Goal: Task Accomplishment & Management: Manage account settings

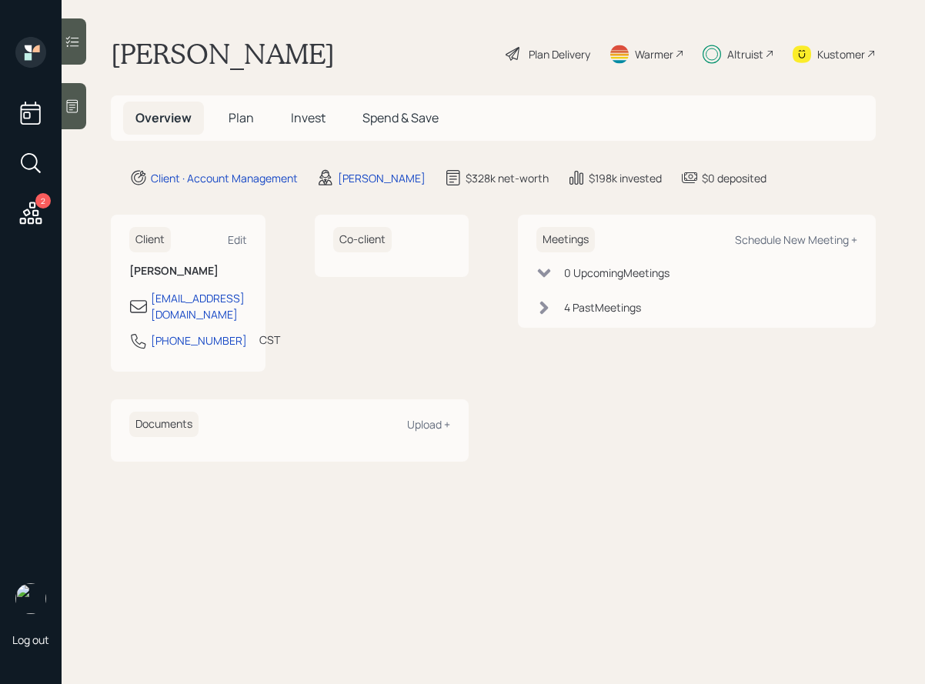
click at [266, 116] on div "Overview Plan Invest Spend & Save" at bounding box center [287, 118] width 328 height 33
click at [81, 48] on div at bounding box center [74, 41] width 25 height 46
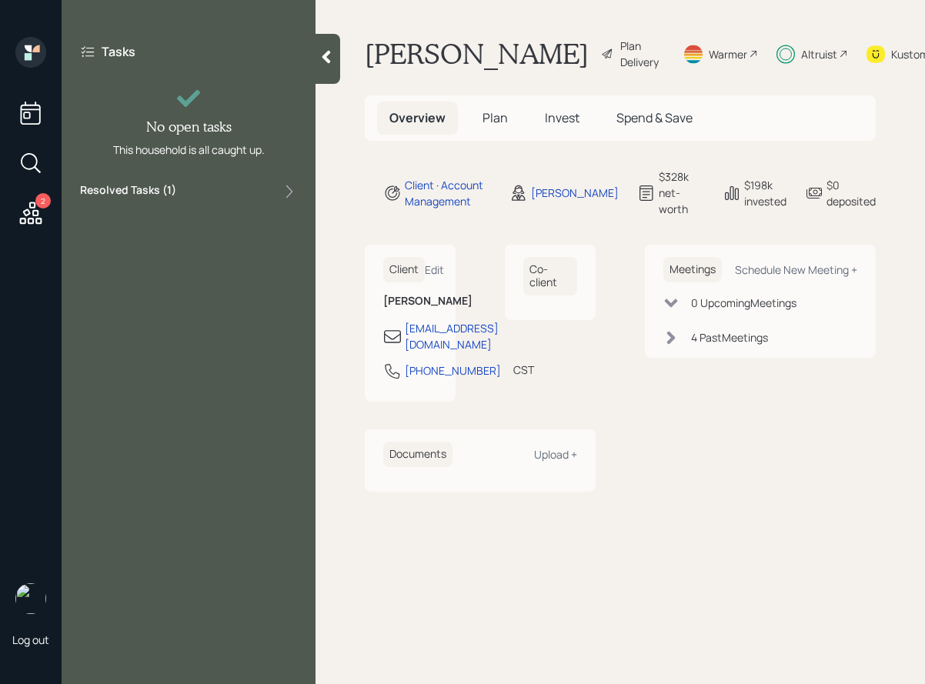
click at [152, 182] on label "Resolved Tasks ( 1 )" at bounding box center [128, 191] width 96 height 18
click at [480, 135] on h5 "Plan" at bounding box center [495, 118] width 50 height 33
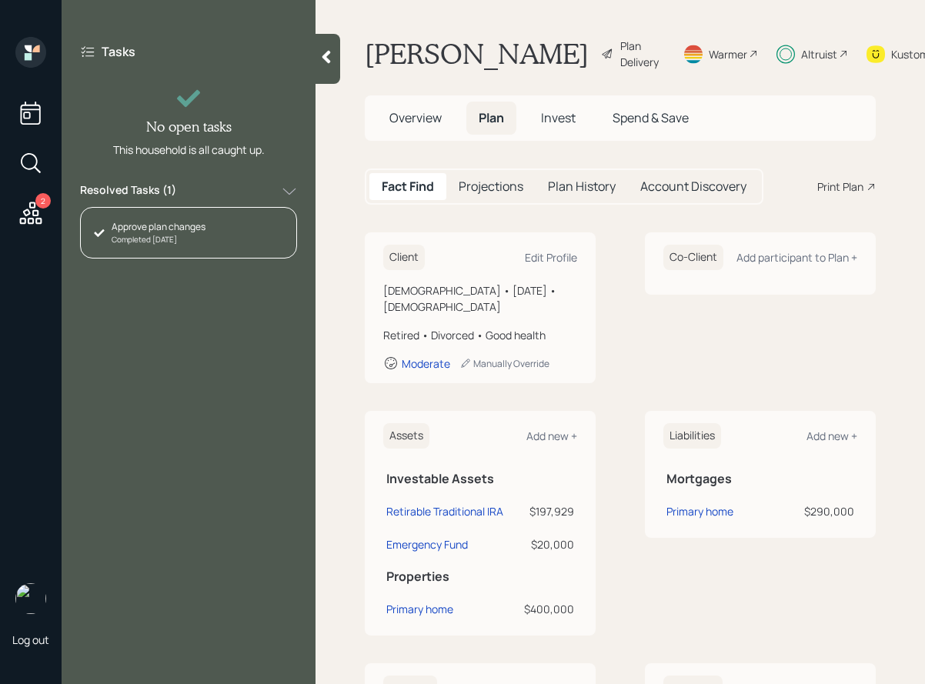
click at [541, 135] on h5 "Invest" at bounding box center [558, 118] width 59 height 33
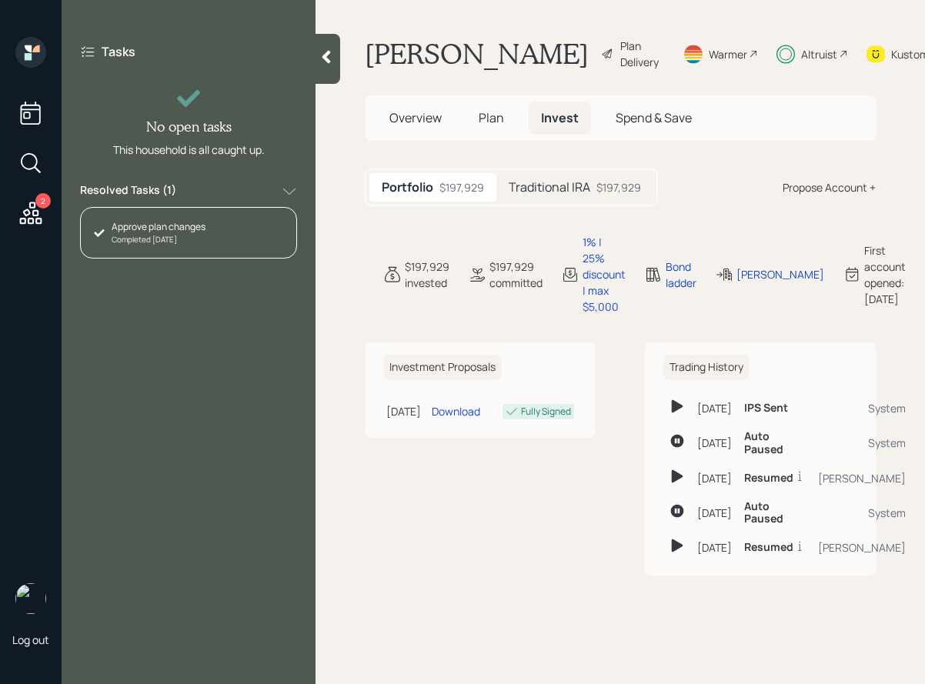
click at [559, 195] on h5 "Traditional IRA" at bounding box center [550, 187] width 82 height 15
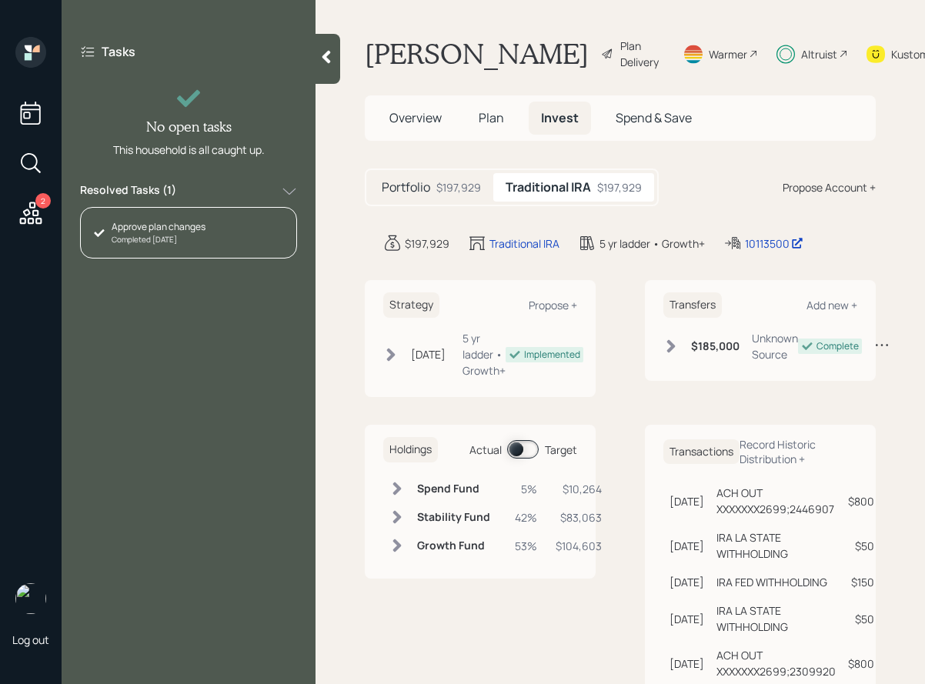
click at [528, 459] on span at bounding box center [523, 449] width 32 height 18
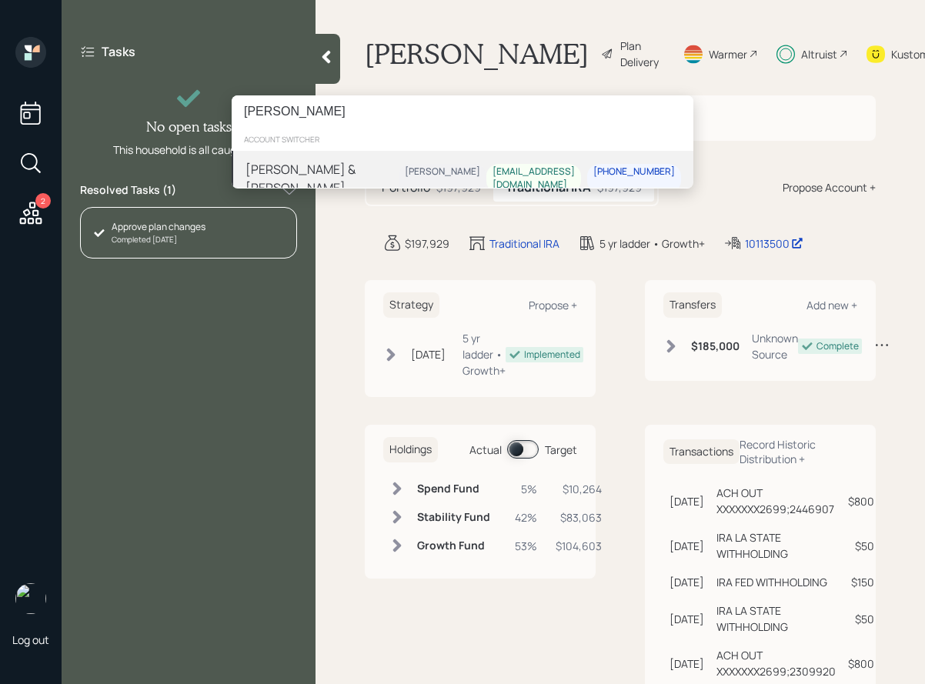
type input "[PERSON_NAME]"
